Goal: Communication & Community: Answer question/provide support

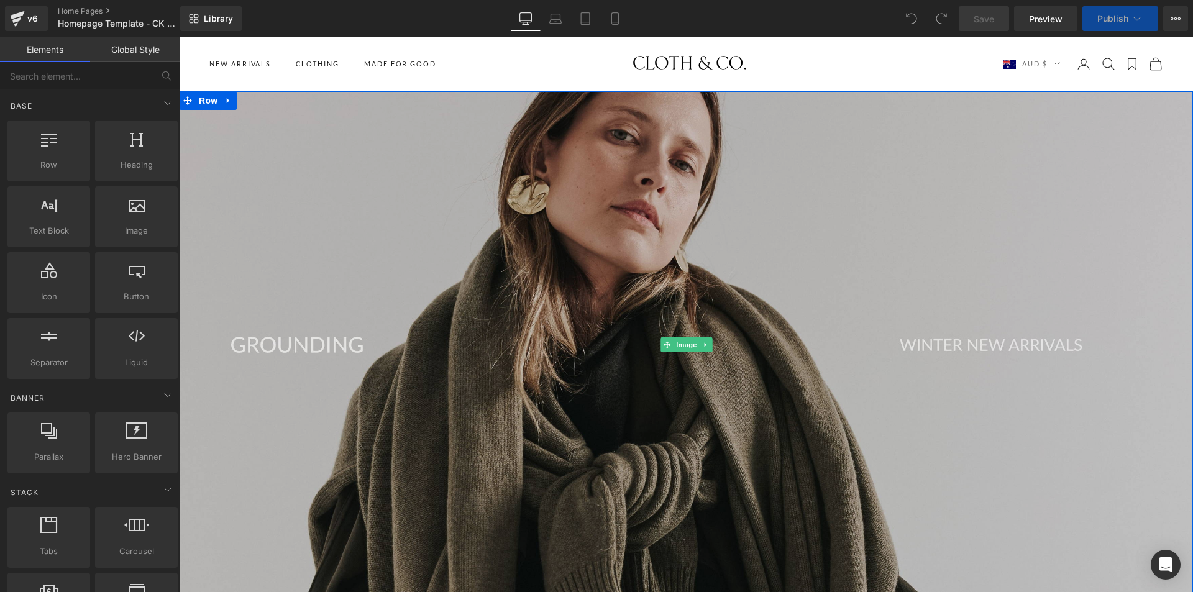
click at [535, 424] on img at bounding box center [687, 344] width 1014 height 507
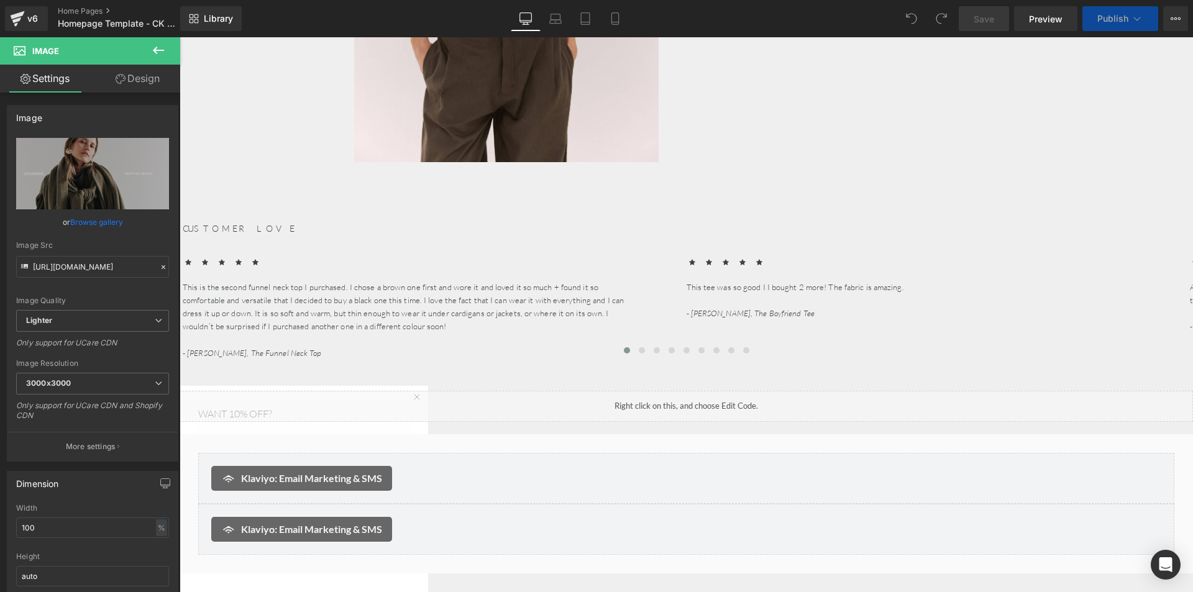
scroll to position [2113, 0]
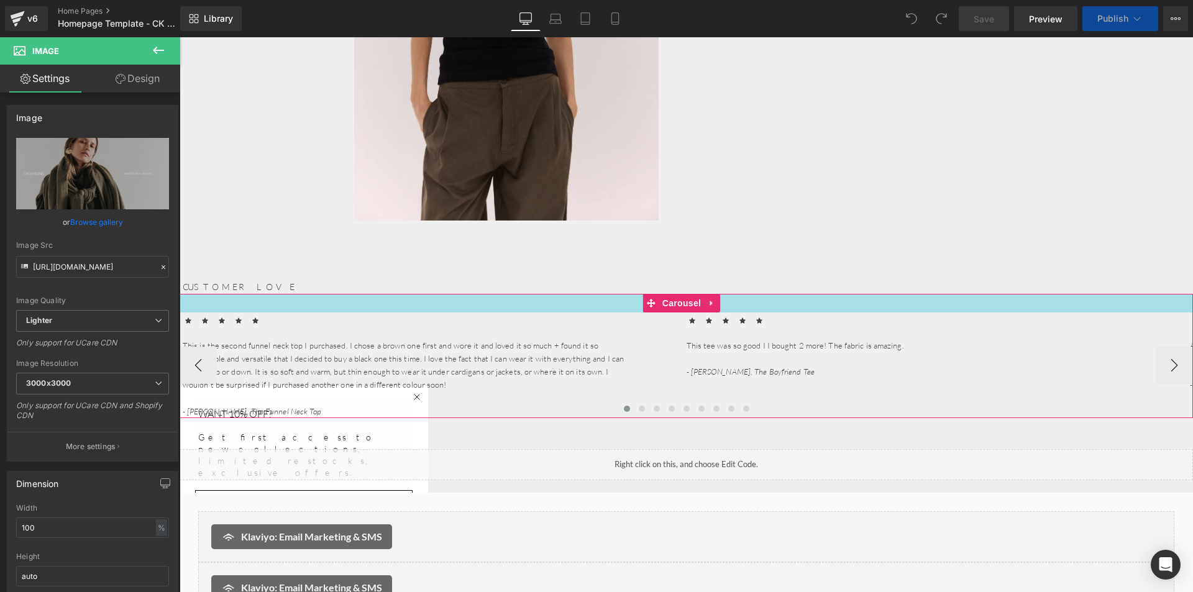
click at [551, 300] on div at bounding box center [687, 303] width 1014 height 19
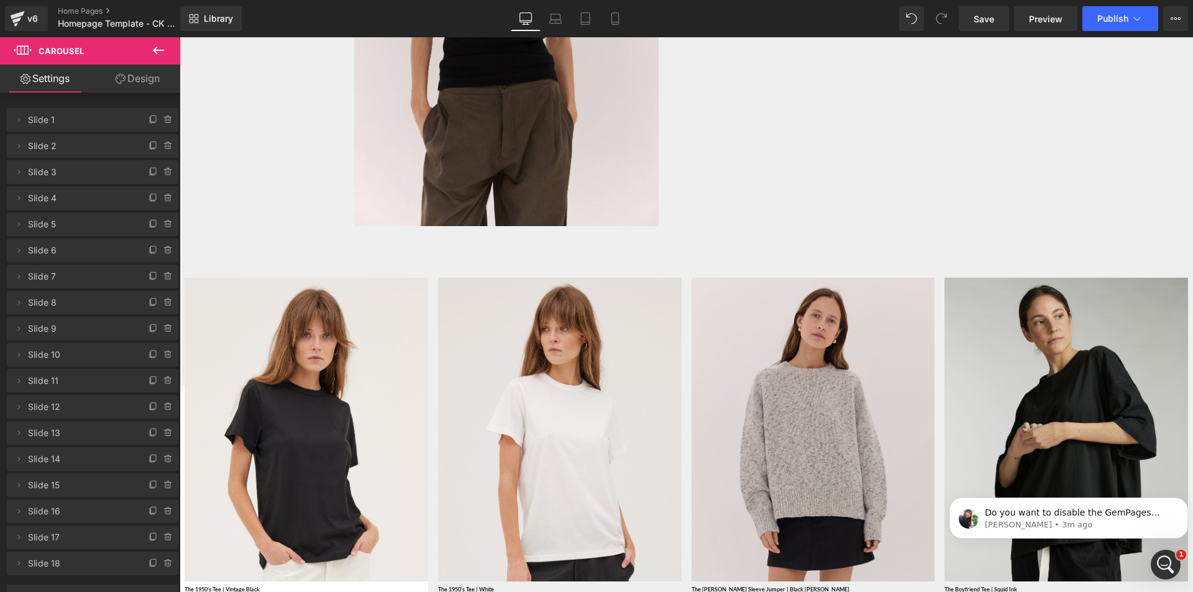
scroll to position [0, 0]
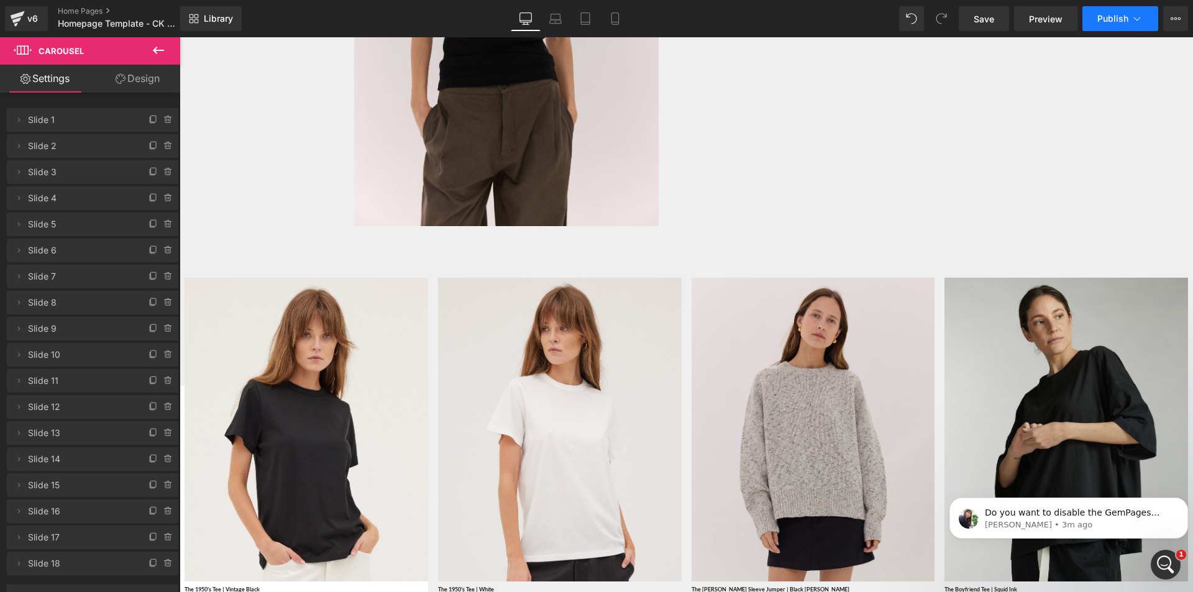
click at [1146, 19] on button "Publish" at bounding box center [1121, 18] width 76 height 25
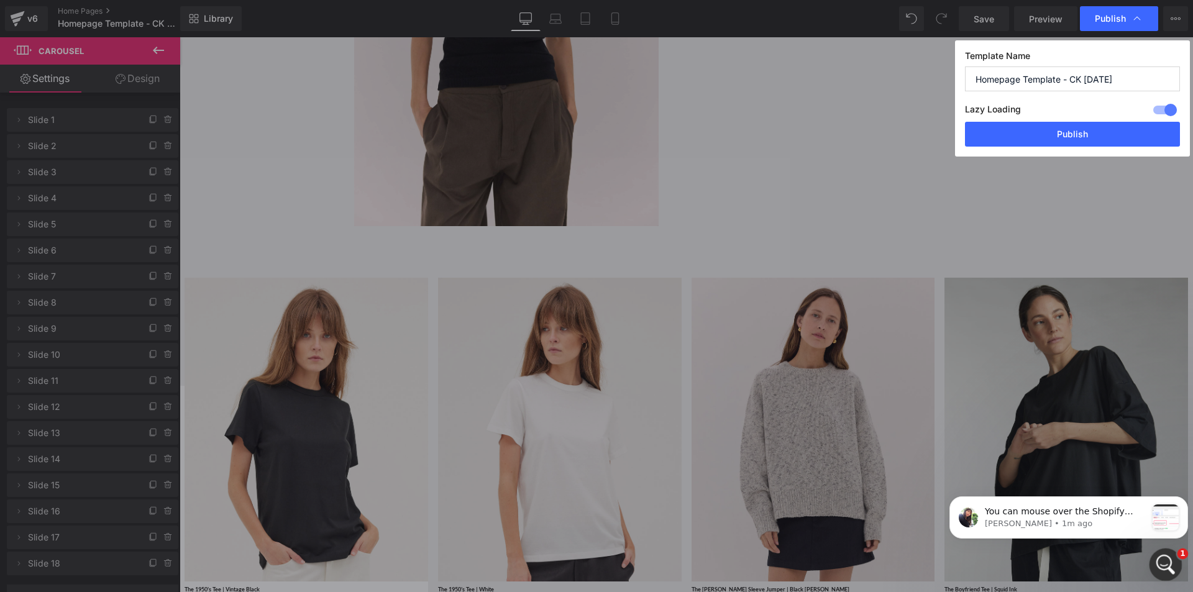
click at [1158, 569] on div "Open Intercom Messenger" at bounding box center [1164, 563] width 41 height 41
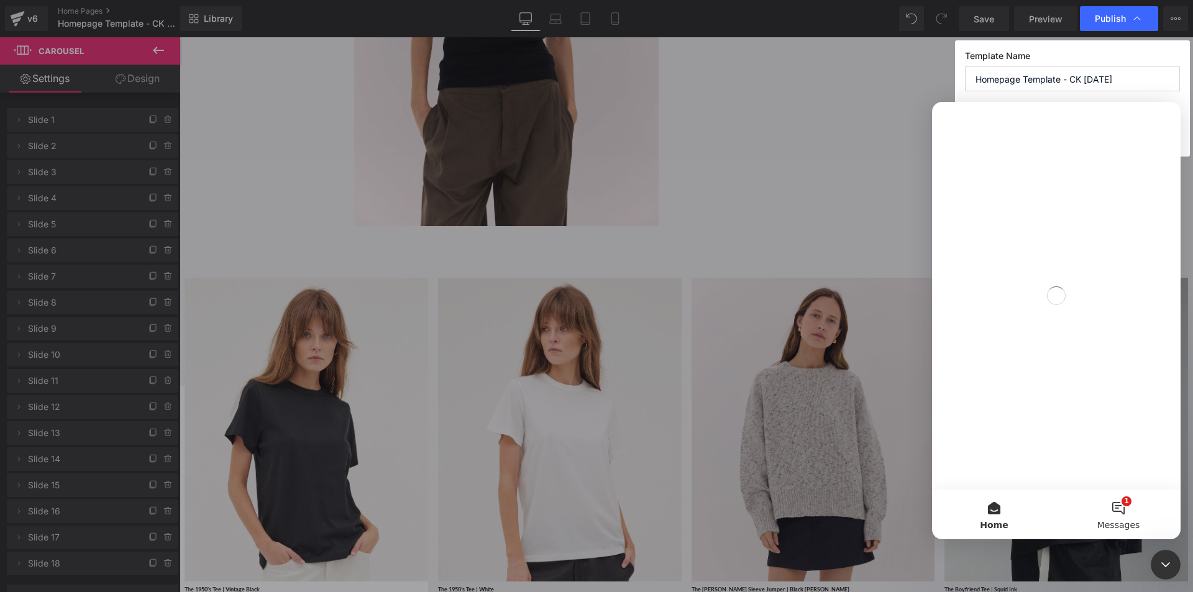
click at [1122, 505] on button "1 Messages" at bounding box center [1119, 515] width 124 height 50
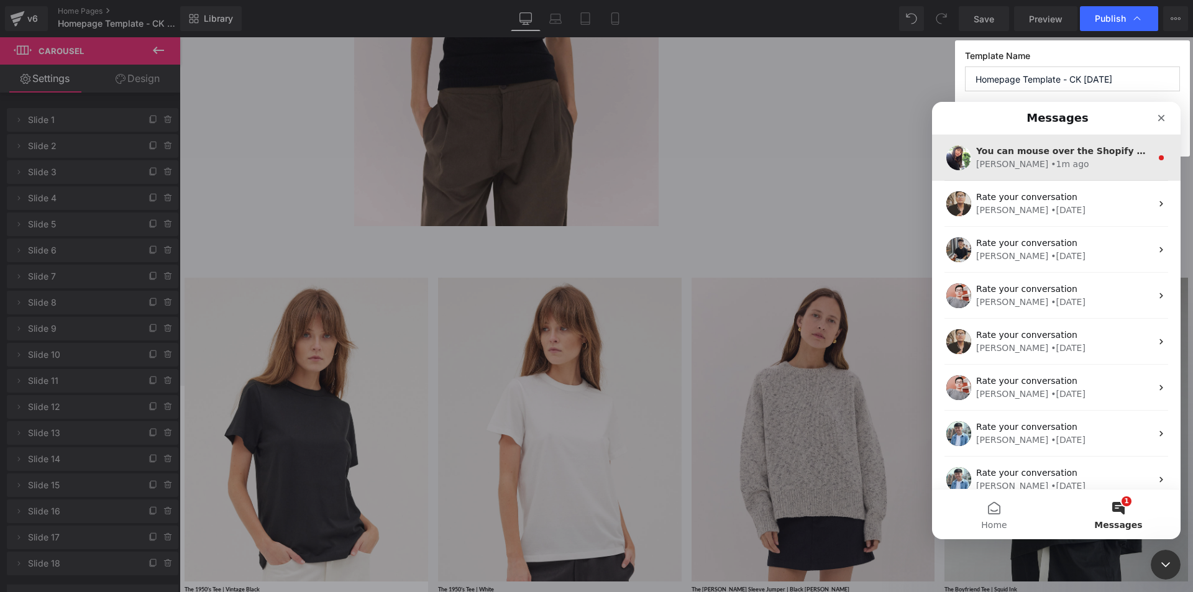
click at [1051, 169] on div "• 1m ago" at bounding box center [1070, 164] width 38 height 13
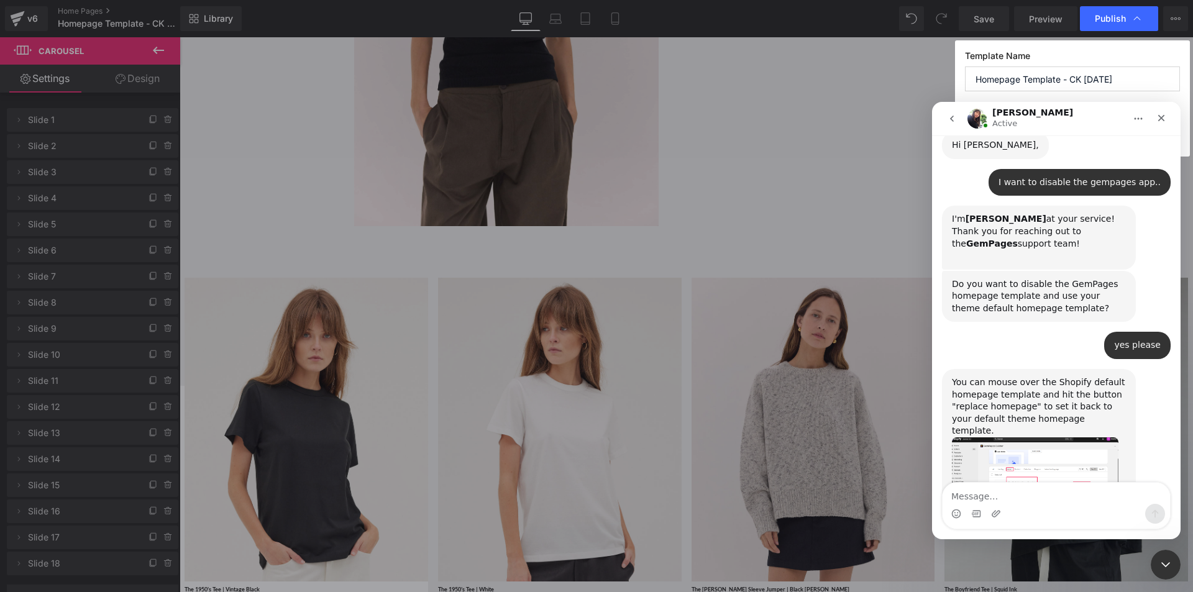
scroll to position [402, 0]
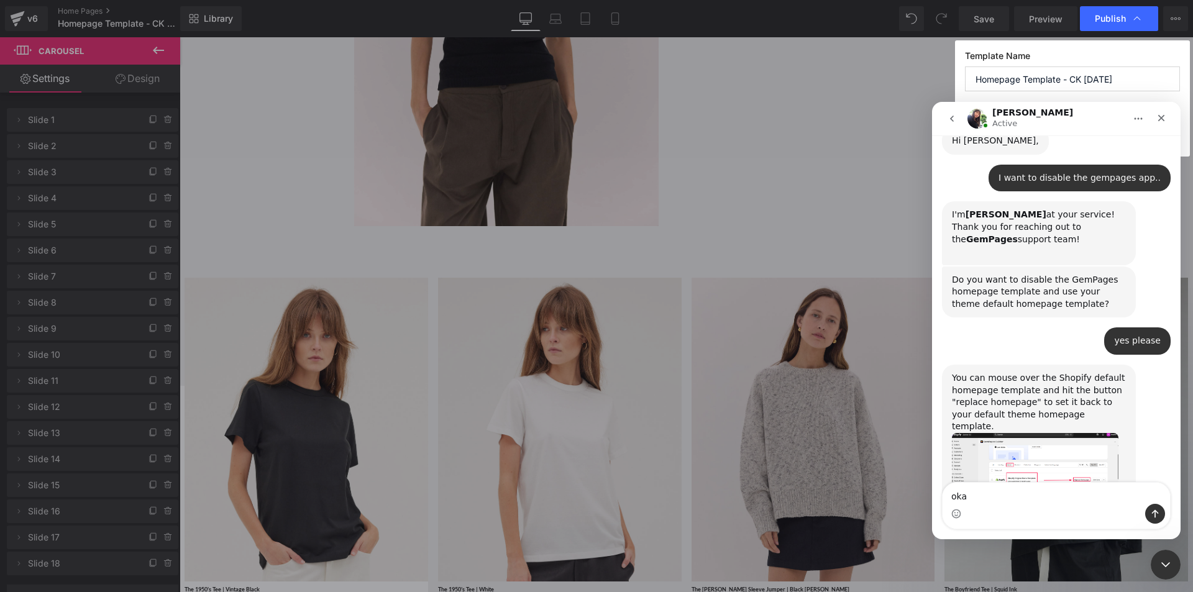
type textarea "okay"
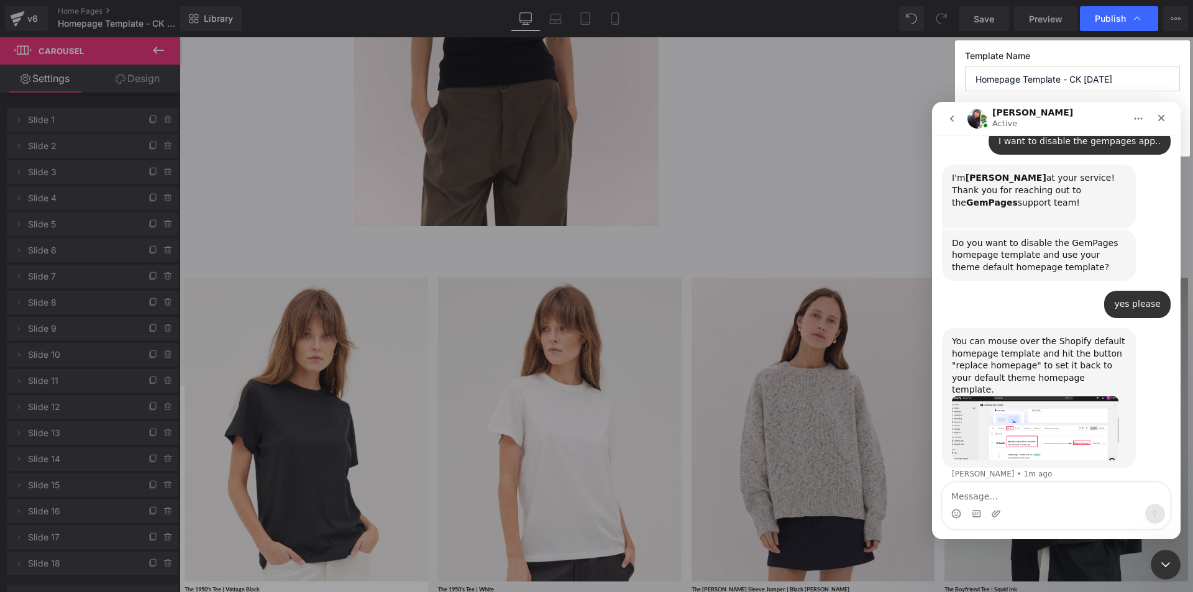
click at [1001, 397] on img "Tina says…" at bounding box center [1035, 429] width 167 height 64
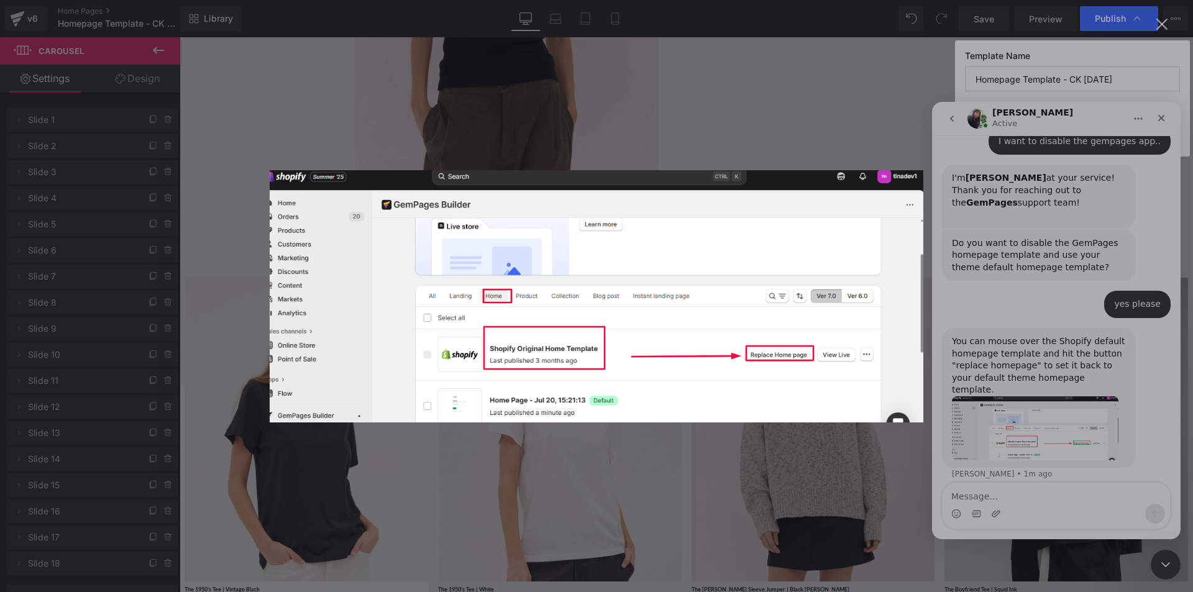
scroll to position [0, 0]
click at [1096, 367] on div "Intercom messenger" at bounding box center [596, 296] width 1193 height 592
